Goal: Information Seeking & Learning: Learn about a topic

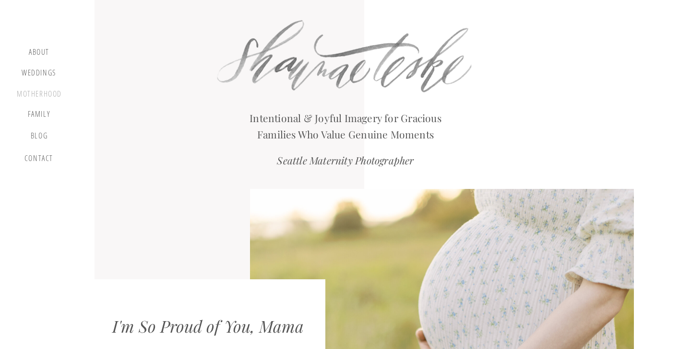
click at [46, 91] on div "motherhood" at bounding box center [39, 94] width 45 height 11
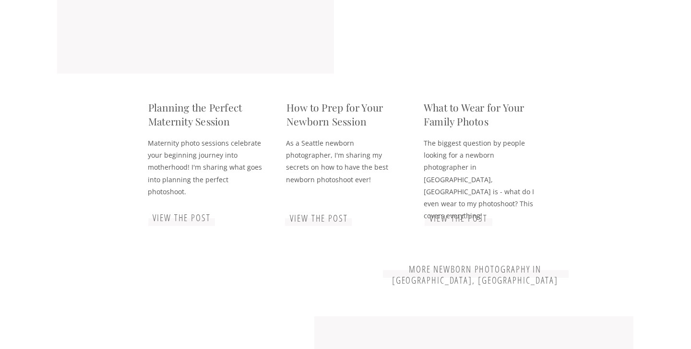
scroll to position [1769, 0]
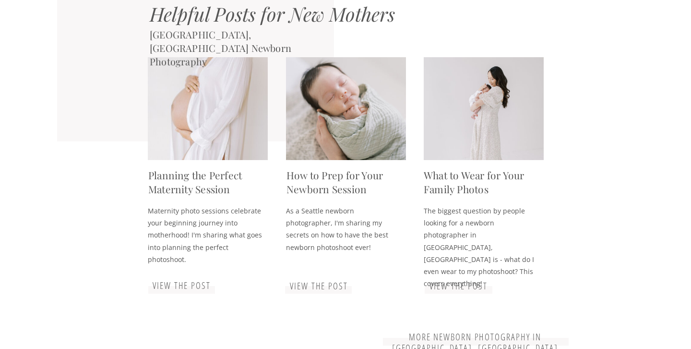
click at [187, 287] on h3 "view the post" at bounding box center [182, 286] width 64 height 12
click at [310, 284] on h3 "view the post" at bounding box center [319, 286] width 64 height 12
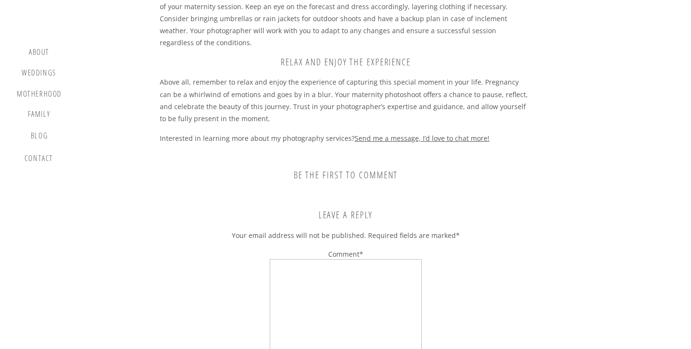
scroll to position [4073, 0]
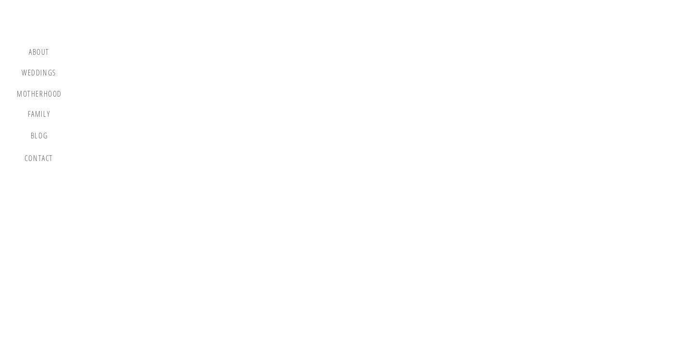
scroll to position [1378, 0]
